Goal: Information Seeking & Learning: Learn about a topic

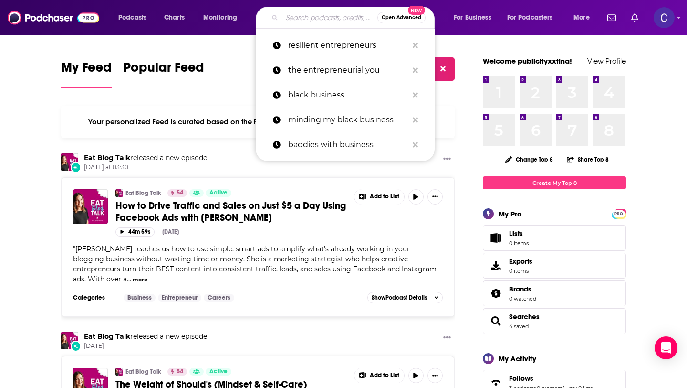
click at [324, 16] on input "Search podcasts, credits, & more..." at bounding box center [329, 17] width 95 height 15
paste input "The Branding Business School Podcast"
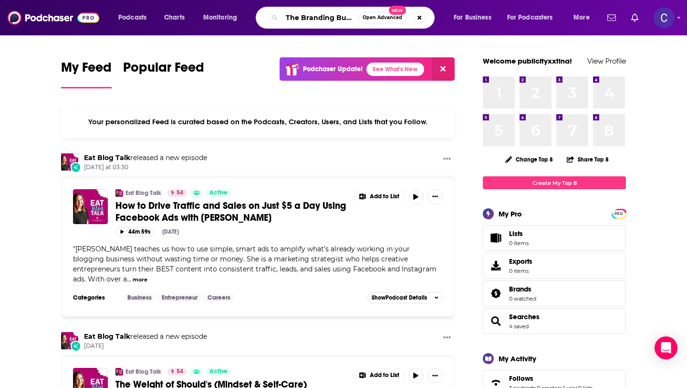
type input "The Branding Business School Podcast"
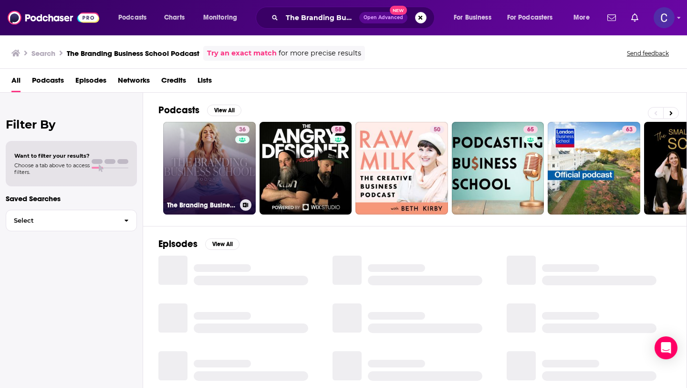
click at [225, 169] on link "36 The Branding Business School Podcast" at bounding box center [209, 168] width 93 height 93
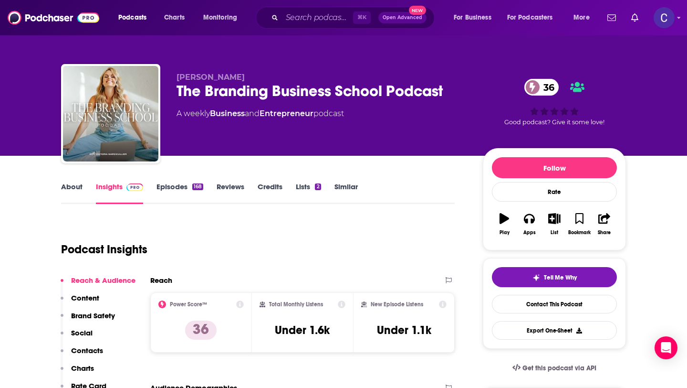
scroll to position [90, 0]
